Goal: Task Accomplishment & Management: Use online tool/utility

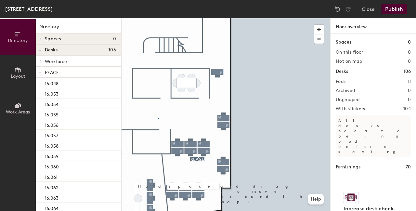
click at [158, 18] on div at bounding box center [226, 18] width 209 height 0
click at [249, 18] on div at bounding box center [226, 18] width 209 height 0
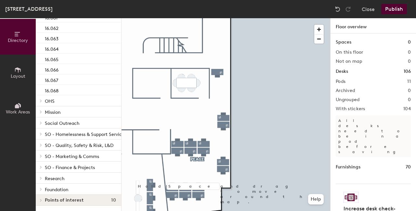
scroll to position [164, 0]
click at [16, 106] on icon at bounding box center [17, 106] width 4 height 4
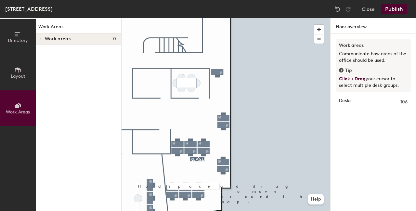
scroll to position [0, 0]
click at [18, 71] on icon at bounding box center [18, 69] width 6 height 5
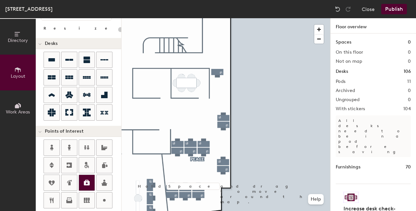
scroll to position [26, 0]
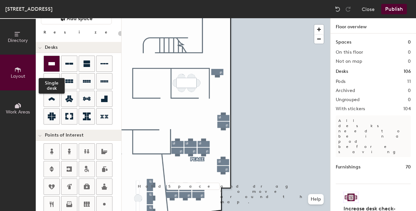
click at [52, 63] on icon at bounding box center [51, 63] width 7 height 3
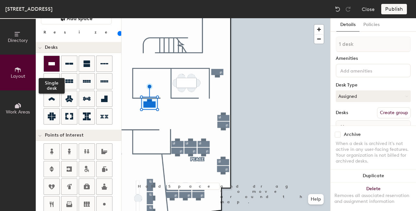
click at [51, 63] on icon at bounding box center [51, 63] width 7 height 3
click at [53, 62] on icon at bounding box center [51, 63] width 7 height 3
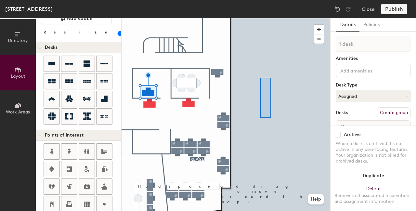
click at [272, 18] on div at bounding box center [226, 18] width 209 height 0
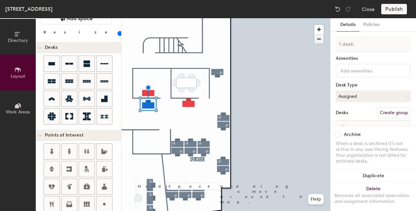
click at [319, 40] on span "button" at bounding box center [318, 38] width 9 height 9
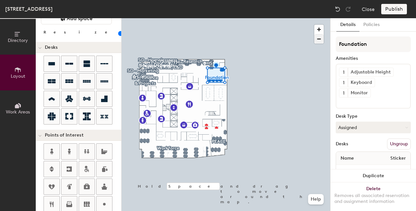
type input "100"
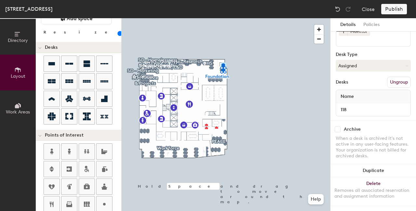
scroll to position [66, 0]
click at [317, 29] on span "button" at bounding box center [318, 29] width 9 height 9
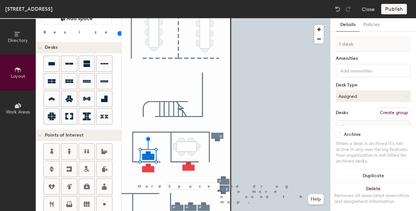
scroll to position [36, 0]
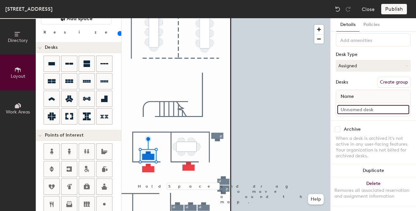
click at [359, 105] on input at bounding box center [373, 109] width 72 height 9
type input "119"
click at [354, 60] on button "Assigned" at bounding box center [373, 66] width 75 height 12
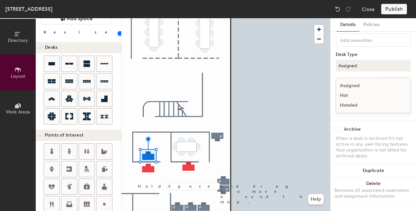
click at [349, 100] on div "Hoteled" at bounding box center [368, 105] width 65 height 10
click at [391, 77] on button "Create group" at bounding box center [394, 82] width 34 height 11
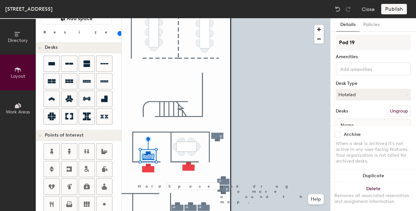
scroll to position [0, 0]
click at [147, 18] on div at bounding box center [226, 18] width 209 height 0
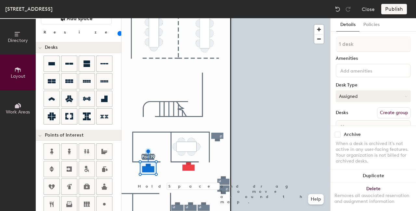
click at [361, 96] on button "Assigned" at bounding box center [373, 96] width 75 height 12
drag, startPoint x: 347, startPoint y: 137, endPoint x: 354, endPoint y: 124, distance: 15.0
click at [347, 138] on div "Hoteled" at bounding box center [368, 136] width 65 height 10
click at [384, 114] on button "Create group" at bounding box center [394, 112] width 34 height 11
type input "Pod"
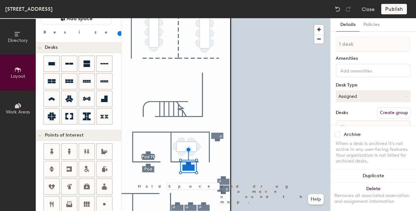
drag, startPoint x: 351, startPoint y: 38, endPoint x: 354, endPoint y: 46, distance: 8.2
click at [351, 40] on input "1 desk" at bounding box center [373, 44] width 75 height 16
click at [355, 74] on input at bounding box center [368, 70] width 59 height 8
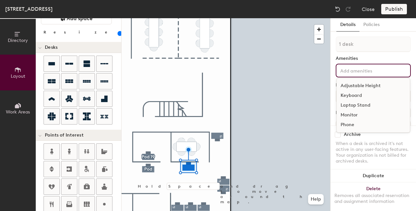
drag, startPoint x: 370, startPoint y: 70, endPoint x: 368, endPoint y: 73, distance: 4.2
click at [370, 70] on input at bounding box center [368, 70] width 59 height 8
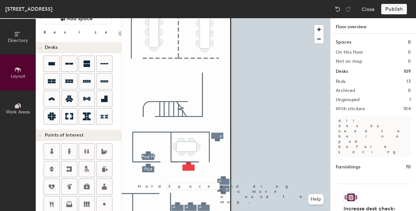
type input "100"
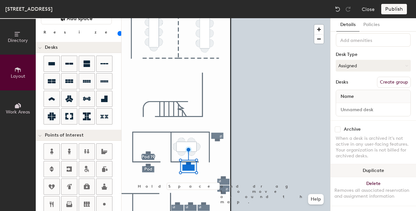
scroll to position [36, 0]
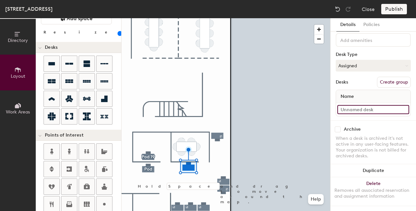
click at [367, 105] on input at bounding box center [373, 109] width 72 height 9
click at [366, 105] on input "Desk 1" at bounding box center [373, 109] width 72 height 9
type input "120"
click at [356, 105] on input at bounding box center [373, 109] width 72 height 9
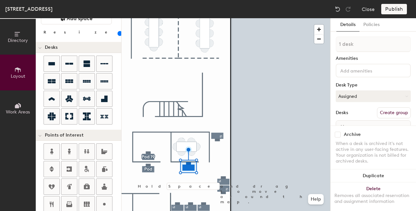
scroll to position [0, 0]
type input "121"
click at [362, 98] on button "Assigned" at bounding box center [373, 96] width 75 height 12
click at [349, 136] on div "Hoteled" at bounding box center [368, 136] width 65 height 10
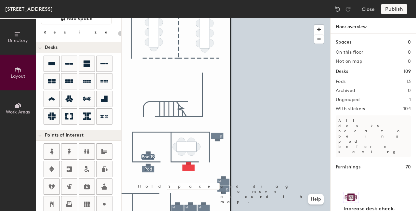
type input "100"
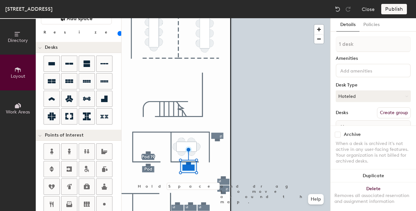
drag, startPoint x: 24, startPoint y: 99, endPoint x: 22, endPoint y: 102, distance: 3.5
click at [23, 100] on button "Work Areas" at bounding box center [18, 108] width 36 height 36
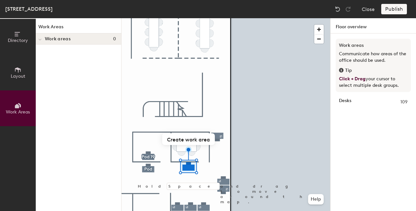
click at [20, 38] on span "Directory" at bounding box center [18, 41] width 20 height 6
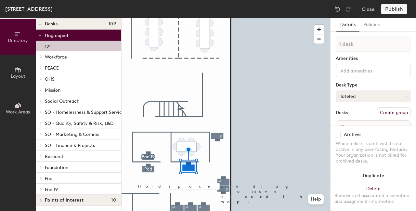
scroll to position [31, 0]
click at [59, 185] on p "Pod 19" at bounding box center [80, 189] width 71 height 8
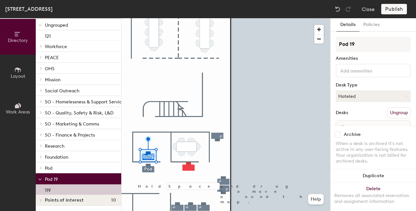
scroll to position [42, 0]
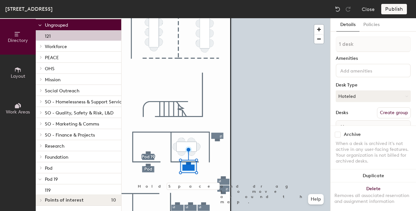
drag, startPoint x: 68, startPoint y: 174, endPoint x: 53, endPoint y: 178, distance: 16.2
click at [53, 178] on div "Pod 19" at bounding box center [78, 178] width 85 height 11
click at [51, 176] on span "Pod 19" at bounding box center [51, 179] width 13 height 6
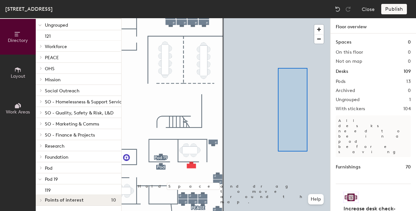
click at [306, 18] on div at bounding box center [226, 18] width 209 height 0
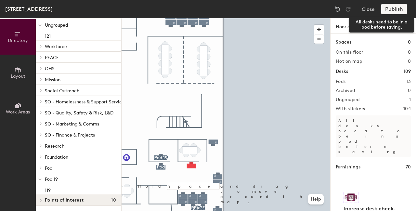
click at [393, 9] on div "Publish" at bounding box center [396, 9] width 30 height 10
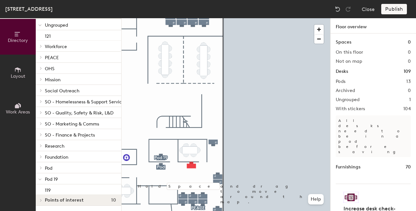
click at [395, 9] on div "Publish" at bounding box center [396, 9] width 30 height 10
click at [247, 18] on div at bounding box center [226, 18] width 209 height 0
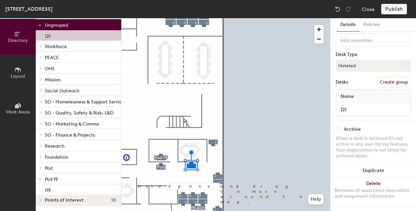
scroll to position [0, 0]
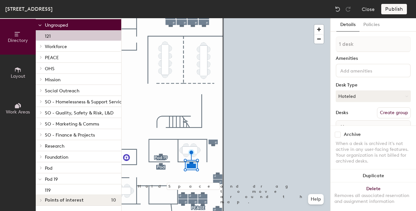
click at [389, 111] on button "Create group" at bounding box center [394, 112] width 34 height 11
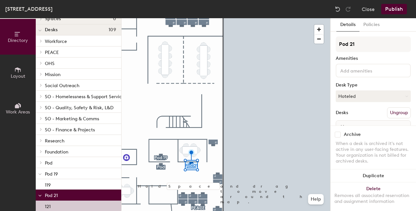
click at [393, 6] on button "Publish" at bounding box center [394, 9] width 26 height 10
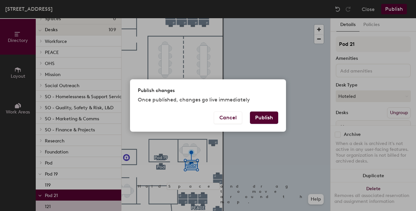
click at [267, 113] on button "Publish" at bounding box center [264, 117] width 28 height 12
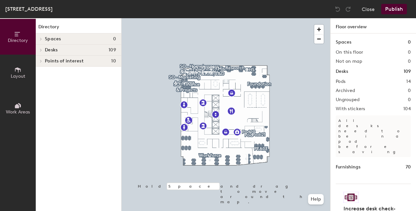
click at [20, 74] on span "Layout" at bounding box center [18, 76] width 15 height 6
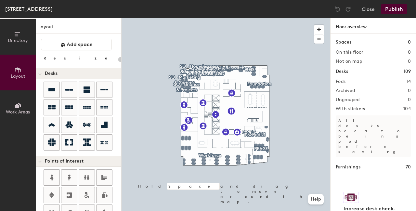
click at [16, 102] on icon at bounding box center [17, 105] width 7 height 7
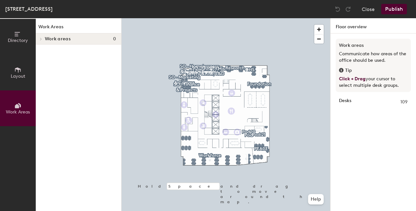
drag, startPoint x: 41, startPoint y: 37, endPoint x: 58, endPoint y: 66, distance: 33.6
click at [41, 37] on div at bounding box center [40, 38] width 8 height 11
click at [14, 34] on icon at bounding box center [17, 34] width 7 height 7
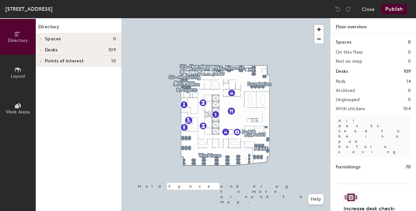
click at [41, 36] on div at bounding box center [40, 38] width 8 height 11
click at [42, 50] on icon at bounding box center [40, 50] width 1 height 3
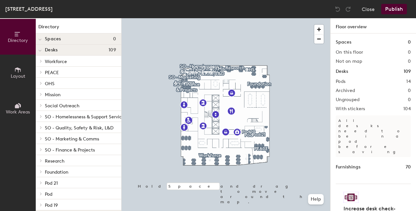
drag, startPoint x: 40, startPoint y: 71, endPoint x: 63, endPoint y: 87, distance: 28.0
click at [41, 71] on icon at bounding box center [41, 72] width 3 height 3
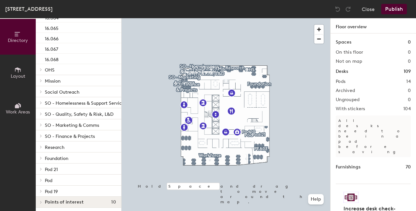
scroll to position [198, 0]
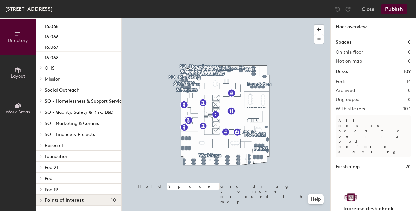
click at [42, 165] on span at bounding box center [41, 166] width 6 height 3
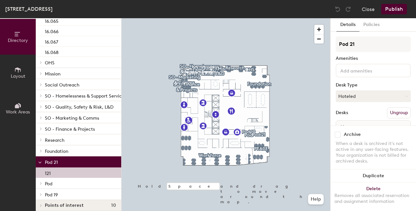
click at [49, 172] on p "121" at bounding box center [48, 172] width 6 height 7
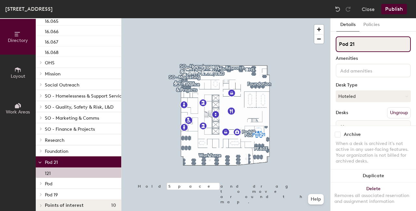
click at [315, 44] on div "Directory Layout Work Areas Directory Spaces 0 Desks 109 Workforce 16.069 16.07…" at bounding box center [208, 114] width 416 height 193
type input "PEACE"
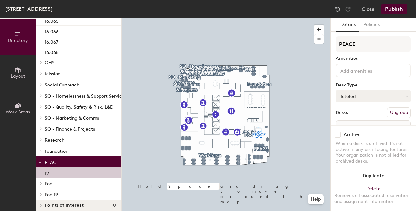
click at [394, 9] on button "Publish" at bounding box center [394, 9] width 26 height 10
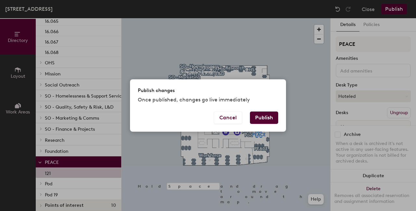
click at [259, 119] on button "Publish" at bounding box center [264, 117] width 28 height 12
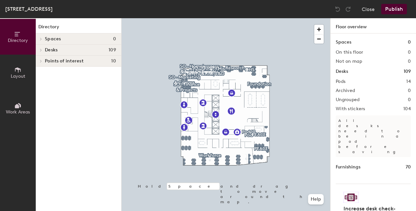
click at [45, 38] on span "Spaces" at bounding box center [53, 38] width 16 height 5
click at [41, 49] on icon at bounding box center [40, 50] width 1 height 3
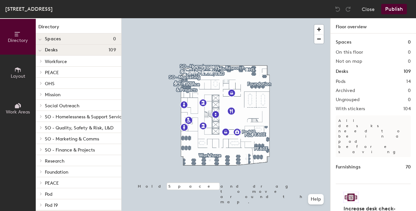
drag, startPoint x: 53, startPoint y: 193, endPoint x: 51, endPoint y: 68, distance: 124.8
click at [51, 68] on div "Workforce 16.069 16.070 16.071 16.072 16.073 16.074 16.075 16.076 16.077 16.078…" at bounding box center [78, 133] width 85 height 155
click at [41, 196] on div at bounding box center [40, 193] width 8 height 11
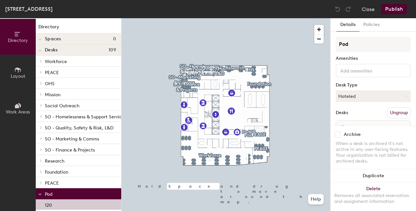
drag, startPoint x: 55, startPoint y: 203, endPoint x: 58, endPoint y: 169, distance: 34.3
click at [58, 169] on div "Workforce 16.069 16.070 16.071 16.072 16.073 16.074 16.075 16.076 16.077 16.078…" at bounding box center [78, 138] width 85 height 165
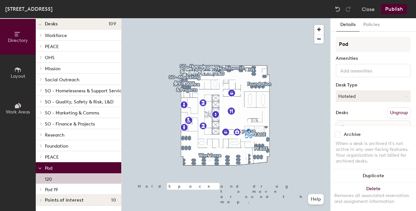
scroll to position [28, 0]
drag, startPoint x: 59, startPoint y: 177, endPoint x: 59, endPoint y: 43, distance: 133.9
click at [59, 43] on div "Workforce 16.069 16.070 16.071 16.072 16.073 16.074 16.075 16.076 16.077 16.078…" at bounding box center [78, 112] width 85 height 165
click at [394, 113] on button "Ungroup" at bounding box center [399, 112] width 24 height 11
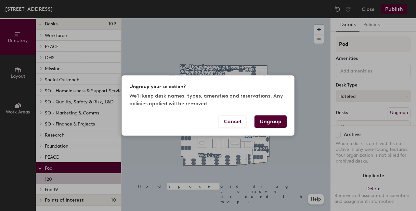
click at [273, 124] on button "Ungroup" at bounding box center [270, 121] width 32 height 12
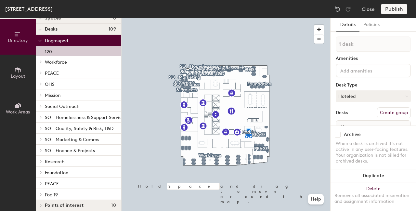
scroll to position [31, 0]
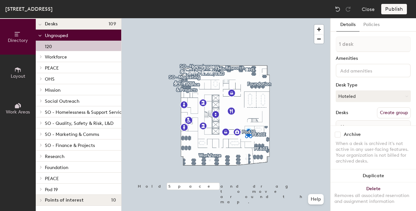
click at [39, 188] on span at bounding box center [41, 189] width 6 height 3
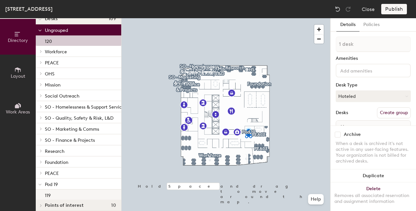
click at [47, 194] on p "119" at bounding box center [48, 194] width 6 height 7
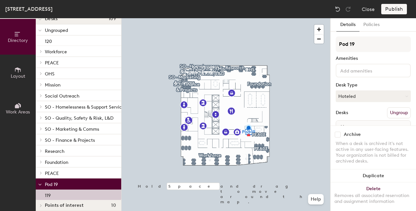
click at [387, 111] on button "Ungroup" at bounding box center [399, 112] width 24 height 11
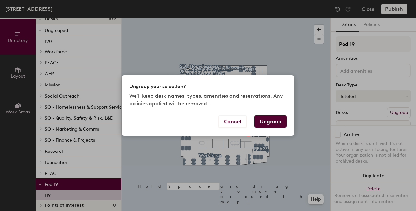
click at [267, 121] on button "Ungroup" at bounding box center [270, 121] width 32 height 12
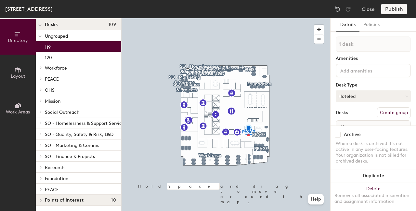
scroll to position [31, 0]
click at [54, 76] on span "PEACE" at bounding box center [52, 79] width 14 height 6
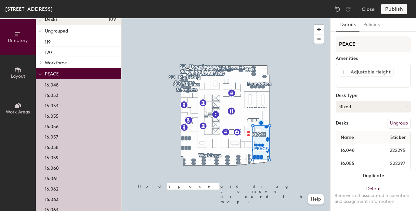
click at [40, 73] on icon at bounding box center [39, 74] width 3 height 3
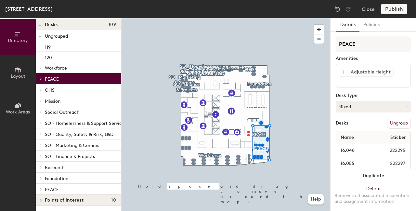
click at [40, 188] on icon at bounding box center [40, 189] width 1 height 3
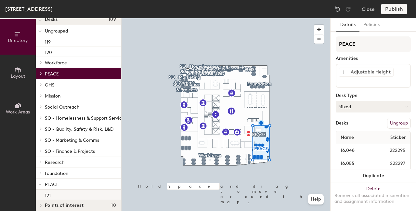
drag, startPoint x: 54, startPoint y: 194, endPoint x: 59, endPoint y: 194, distance: 5.6
click at [54, 194] on div "121" at bounding box center [78, 194] width 85 height 10
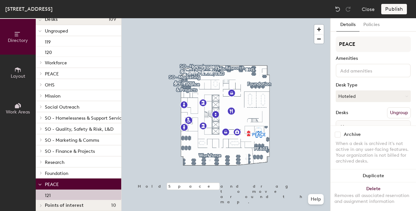
click at [392, 112] on button "Ungroup" at bounding box center [399, 112] width 24 height 11
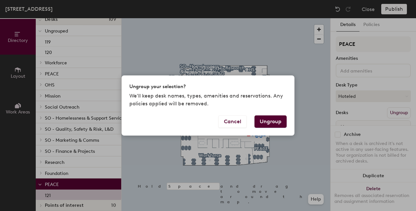
click at [261, 123] on button "Ungroup" at bounding box center [270, 121] width 32 height 12
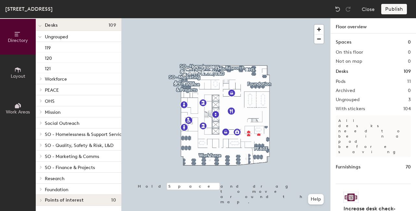
click at [40, 88] on icon at bounding box center [41, 89] width 3 height 3
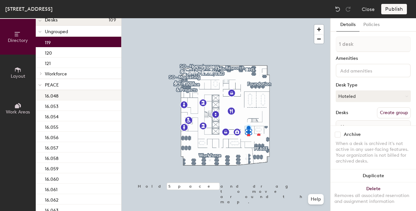
drag, startPoint x: 59, startPoint y: 44, endPoint x: 61, endPoint y: 98, distance: 54.6
click at [61, 98] on div "Ungrouped 119 120 121 Workforce 16.069 16.070 16.071 16.072 16.073 16.074 16.07…" at bounding box center [78, 196] width 85 height 341
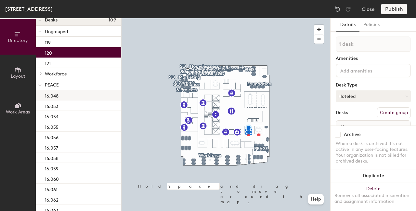
drag, startPoint x: 59, startPoint y: 53, endPoint x: 62, endPoint y: 97, distance: 44.3
click at [62, 97] on div "Ungrouped 119 120 121 Workforce 16.069 16.070 16.071 16.072 16.073 16.074 16.07…" at bounding box center [78, 196] width 85 height 341
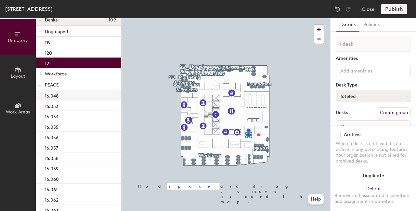
drag, startPoint x: 54, startPoint y: 65, endPoint x: 59, endPoint y: 92, distance: 26.9
click at [59, 92] on div "Ungrouped 119 120 121 Workforce 16.069 16.070 16.071 16.072 16.073 16.074 16.07…" at bounding box center [78, 196] width 85 height 341
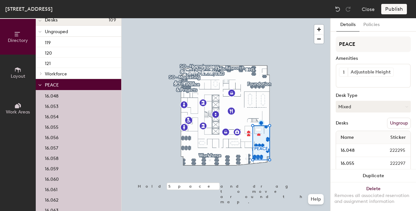
click at [392, 124] on button "Ungroup" at bounding box center [399, 123] width 24 height 11
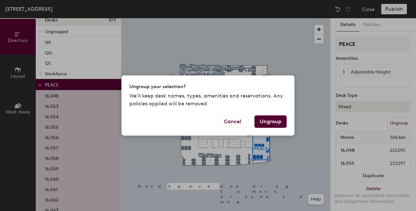
click at [271, 122] on button "Ungroup" at bounding box center [270, 121] width 32 height 12
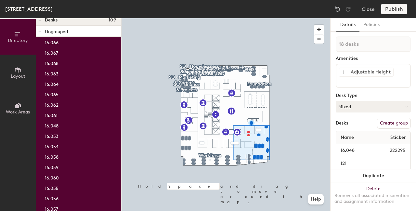
click at [384, 123] on button "Create group" at bounding box center [394, 123] width 34 height 11
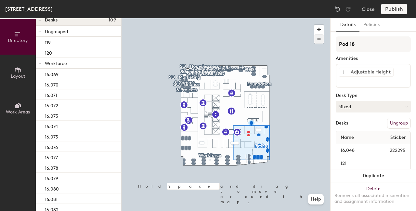
click at [312, 38] on div "Directory Layout Work Areas Directory Spaces 0 Desks 109 Ungrouped 119 120 Work…" at bounding box center [208, 114] width 416 height 193
type input "PEACE"
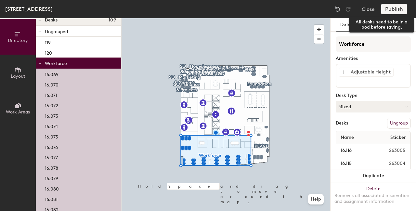
drag, startPoint x: 394, startPoint y: 10, endPoint x: 398, endPoint y: 22, distance: 13.0
click at [394, 10] on div "Publish" at bounding box center [396, 9] width 30 height 10
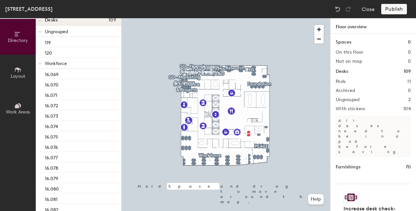
click at [390, 10] on div "Publish" at bounding box center [396, 9] width 30 height 10
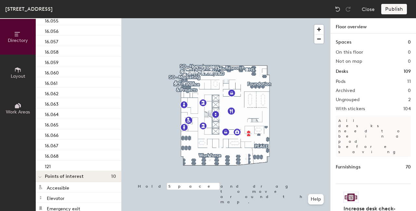
scroll to position [695, 0]
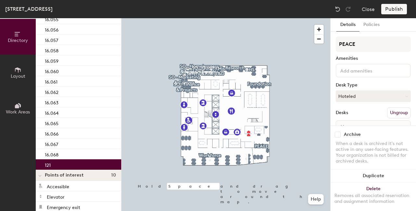
click at [53, 166] on div "121" at bounding box center [78, 164] width 85 height 10
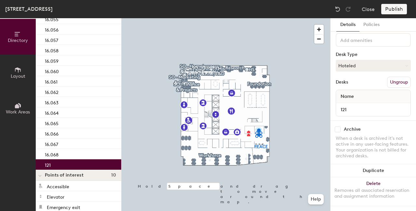
scroll to position [36, 0]
click at [339, 105] on input "121" at bounding box center [373, 109] width 72 height 9
type input "16.121"
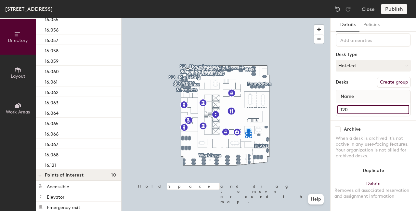
click at [340, 105] on input "120" at bounding box center [373, 109] width 72 height 9
type input "16.120"
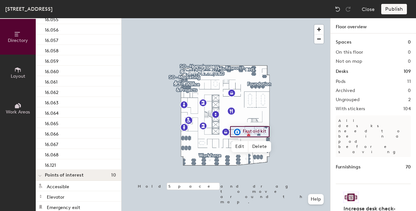
click at [290, 18] on div at bounding box center [226, 18] width 209 height 0
click at [389, 9] on div "Publish" at bounding box center [396, 9] width 30 height 10
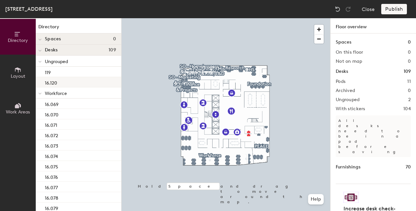
scroll to position [0, 0]
click at [61, 72] on div "119" at bounding box center [78, 72] width 85 height 10
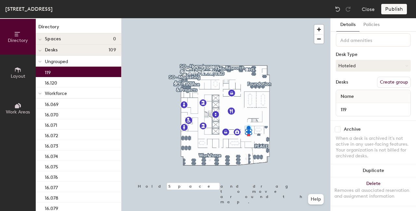
scroll to position [36, 0]
click at [342, 105] on input "119" at bounding box center [373, 109] width 72 height 9
click at [340, 105] on input "119" at bounding box center [373, 109] width 72 height 9
click at [349, 105] on input "119" at bounding box center [373, 109] width 72 height 9
click at [341, 105] on input "119" at bounding box center [373, 109] width 72 height 9
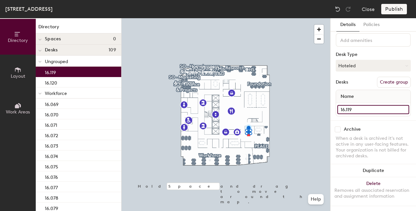
type input "16.119"
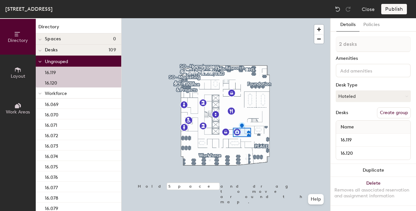
click at [396, 114] on button "Create group" at bounding box center [394, 112] width 34 height 11
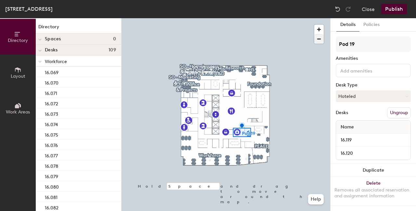
drag, startPoint x: 332, startPoint y: 44, endPoint x: 315, endPoint y: 42, distance: 16.4
click at [315, 42] on div "Directory Layout Work Areas Directory Spaces 0 Desks 109 Workforce 16.069 16.07…" at bounding box center [208, 114] width 416 height 193
type input "P"
click at [394, 8] on button "Publish" at bounding box center [394, 9] width 26 height 10
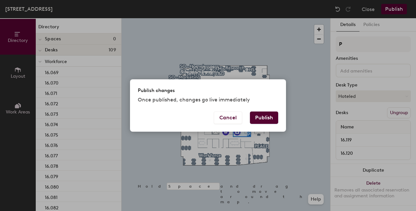
click at [266, 117] on button "Publish" at bounding box center [264, 117] width 28 height 12
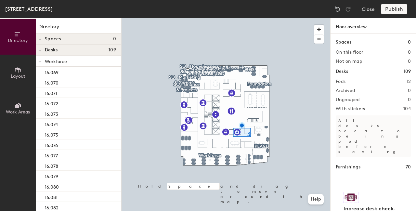
click at [260, 18] on div at bounding box center [226, 18] width 209 height 0
